Goal: Task Accomplishment & Management: Use online tool/utility

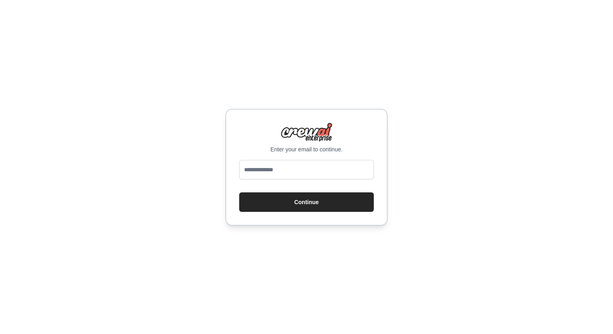
click at [174, 202] on div "Enter your email to continue. Continue" at bounding box center [306, 167] width 613 height 334
click at [262, 169] on input "email" at bounding box center [306, 169] width 135 height 19
type input "**********"
click at [239, 192] on button "Continue" at bounding box center [306, 201] width 135 height 19
click at [269, 201] on button "Continue" at bounding box center [306, 201] width 135 height 19
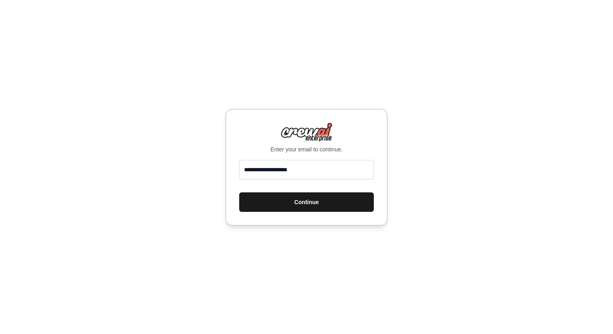
click at [274, 205] on button "Continue" at bounding box center [306, 201] width 135 height 19
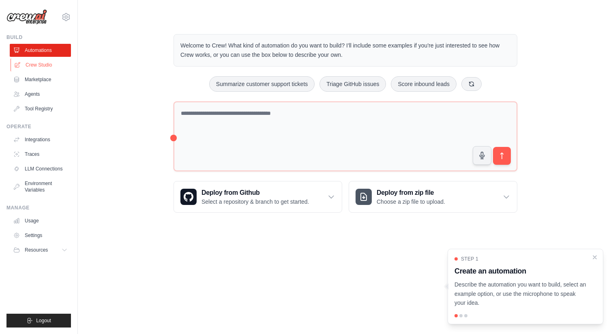
click at [41, 62] on link "Crew Studio" at bounding box center [41, 64] width 61 height 13
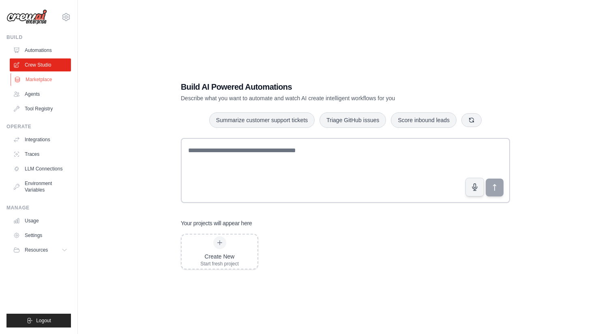
click at [47, 79] on link "Marketplace" at bounding box center [41, 79] width 61 height 13
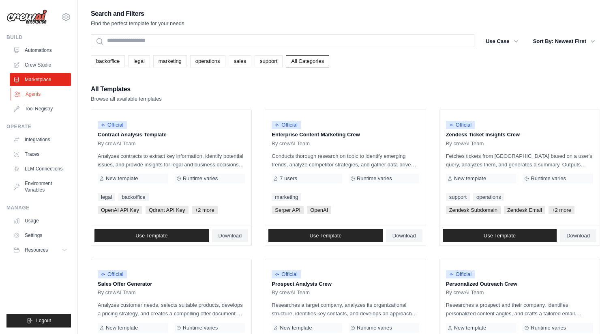
click at [35, 92] on link "Agents" at bounding box center [41, 94] width 61 height 13
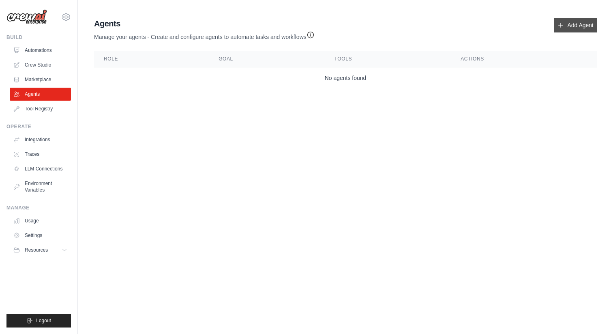
click at [586, 24] on link "Add Agent" at bounding box center [575, 25] width 43 height 15
click at [574, 24] on link "Add Agent" at bounding box center [575, 25] width 43 height 15
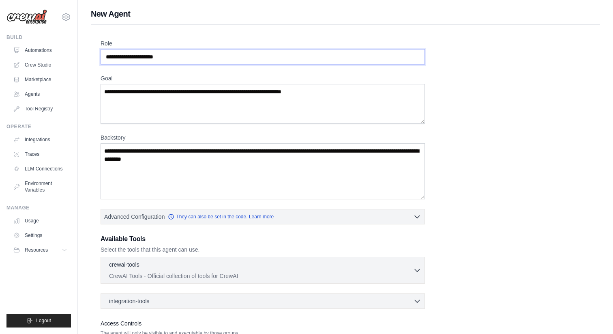
click at [233, 56] on input "Role" at bounding box center [263, 56] width 324 height 15
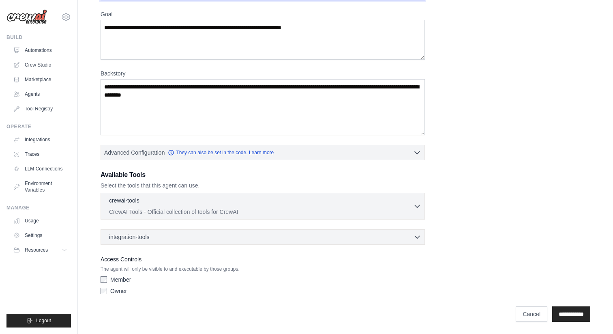
scroll to position [65, 0]
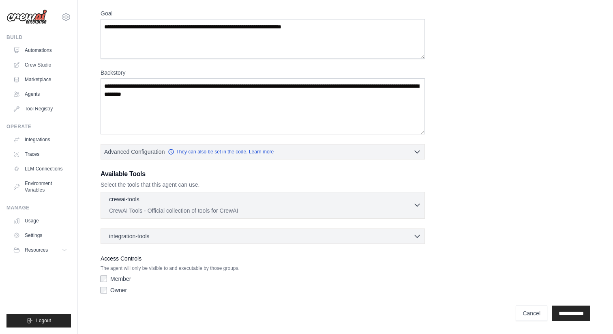
click at [379, 205] on div "crewai-tools 0 selected CrewAI Tools - Official collection of tools for CrewAI" at bounding box center [261, 204] width 304 height 19
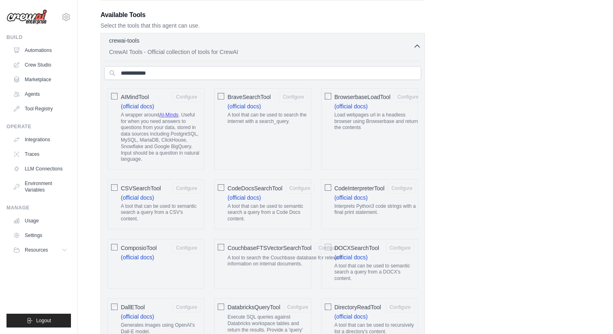
scroll to position [228, 0]
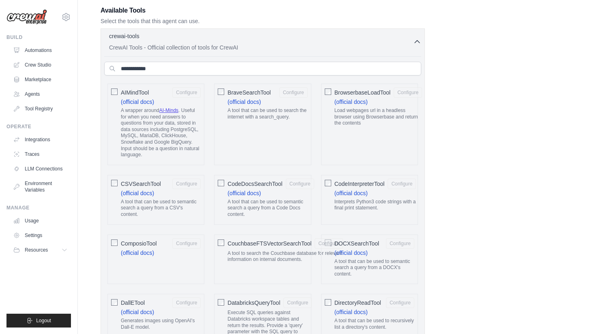
click at [171, 111] on link "AI-Minds" at bounding box center [168, 110] width 19 height 6
drag, startPoint x: 209, startPoint y: 156, endPoint x: 360, endPoint y: 101, distance: 161.3
click at [415, 43] on icon "button" at bounding box center [417, 41] width 8 height 8
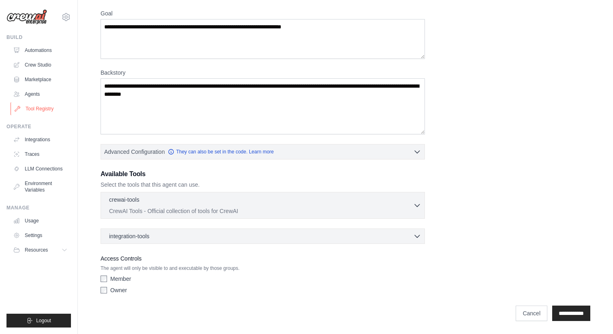
click at [40, 111] on link "Tool Registry" at bounding box center [41, 108] width 61 height 13
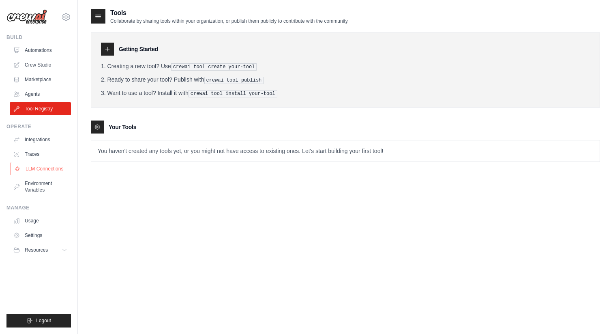
scroll to position [0, 0]
click at [33, 140] on link "Integrations" at bounding box center [41, 139] width 61 height 13
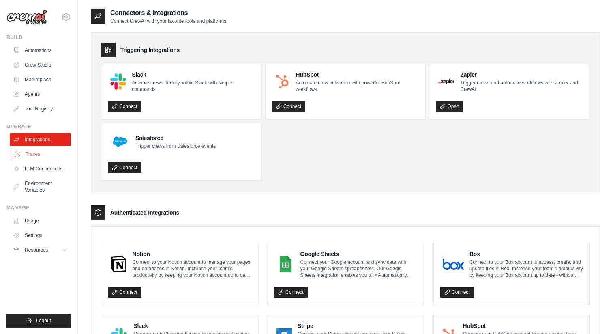
click at [33, 156] on link "Traces" at bounding box center [41, 154] width 61 height 13
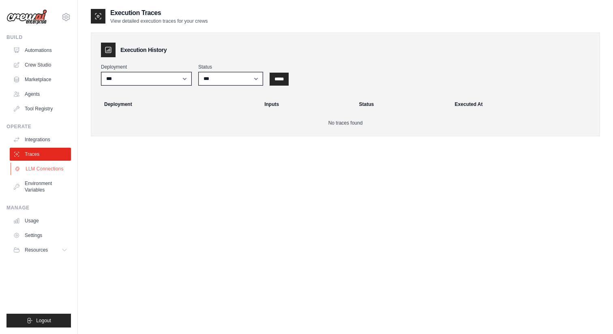
click at [46, 169] on link "LLM Connections" at bounding box center [41, 168] width 61 height 13
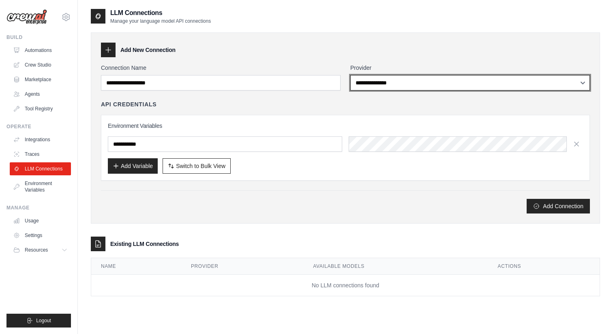
click at [430, 88] on select "**********" at bounding box center [470, 82] width 240 height 15
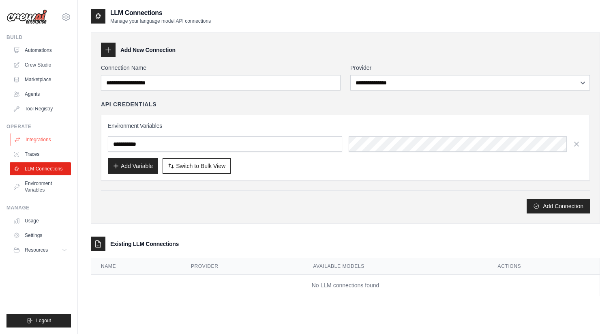
click at [40, 142] on link "Integrations" at bounding box center [41, 139] width 61 height 13
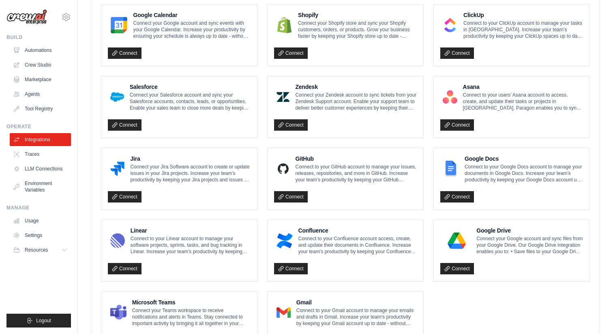
scroll to position [428, 0]
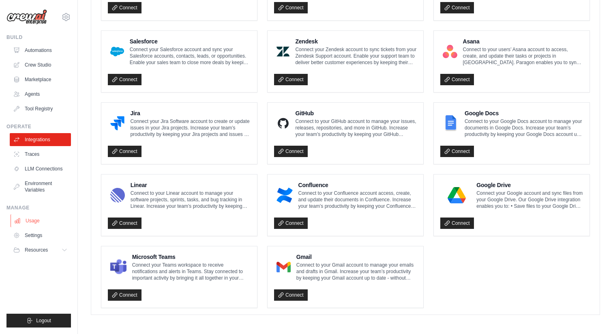
click at [44, 223] on link "Usage" at bounding box center [41, 220] width 61 height 13
